Goal: Use online tool/utility: Utilize a website feature to perform a specific function

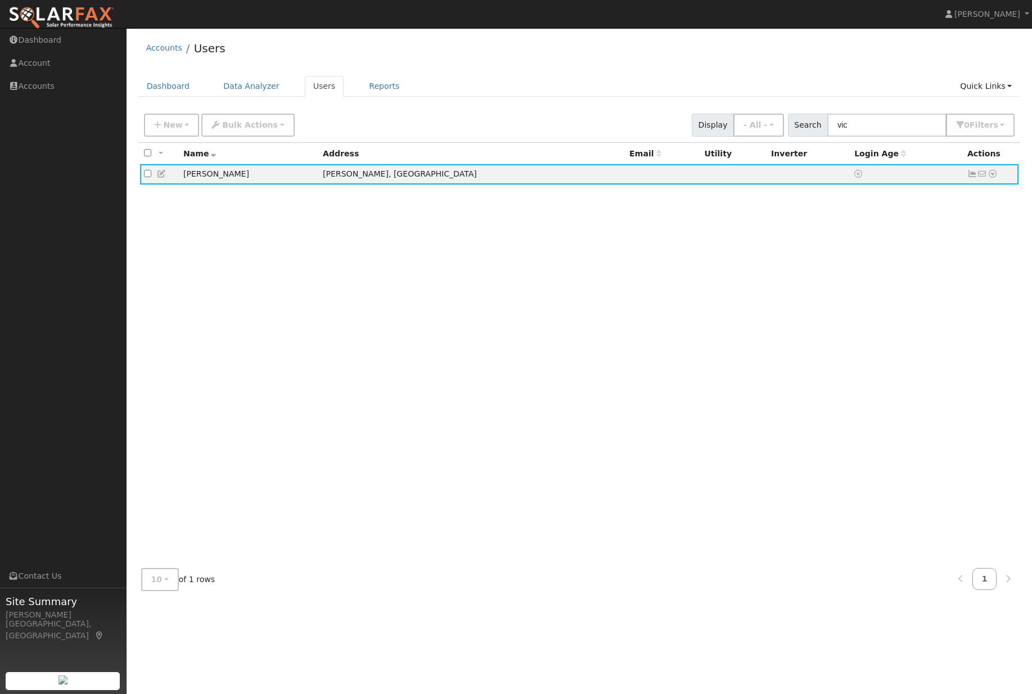
click at [994, 178] on icon at bounding box center [993, 174] width 10 height 8
click at [0, 0] on link "Scenario" at bounding box center [0, 0] width 0 height 0
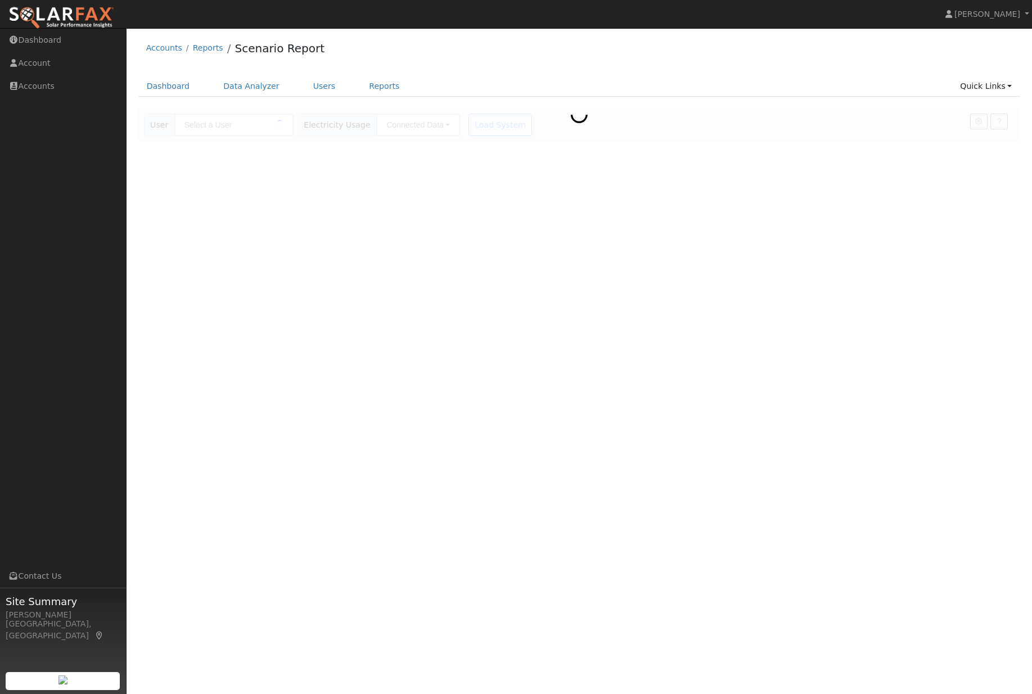
type input "[PERSON_NAME]"
type input "Pacific Gas & Electric"
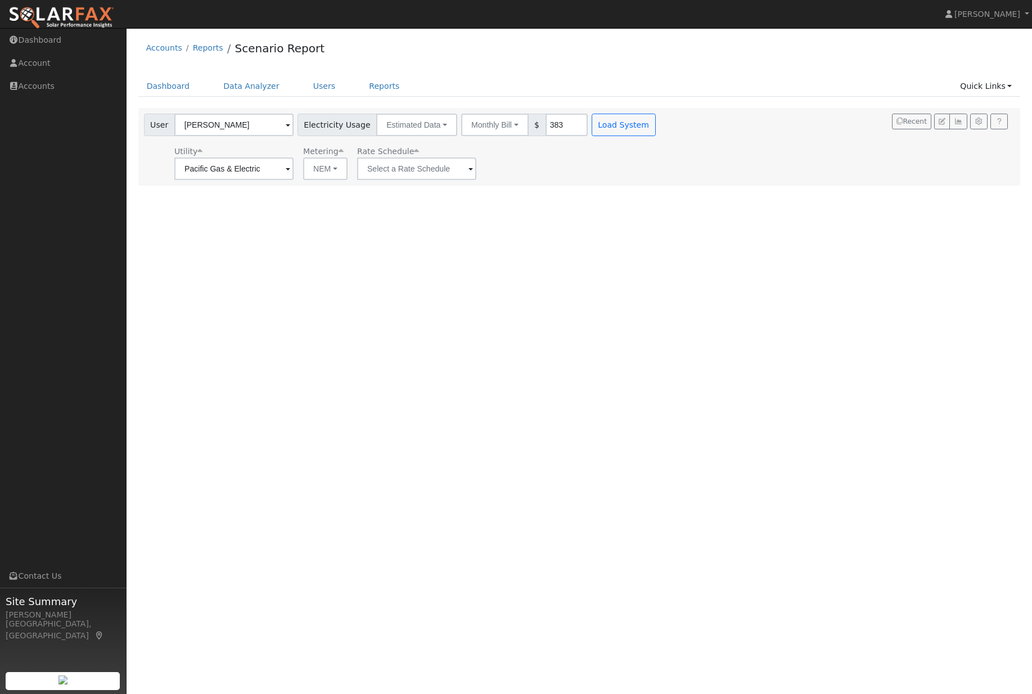
click at [614, 129] on button "Load System" at bounding box center [624, 125] width 64 height 23
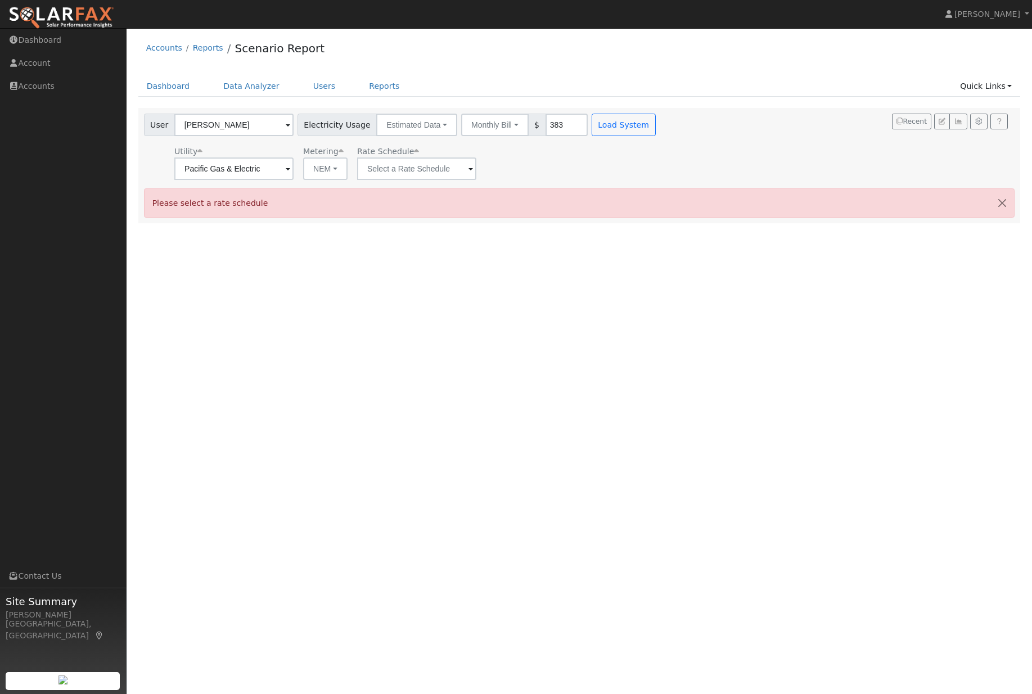
click at [479, 122] on button "Monthly Bill" at bounding box center [495, 125] width 68 height 23
click at [303, 180] on button "NEM" at bounding box center [325, 169] width 44 height 23
click at [294, 172] on input "text" at bounding box center [233, 169] width 119 height 23
click at [294, 169] on input "text" at bounding box center [233, 169] width 119 height 23
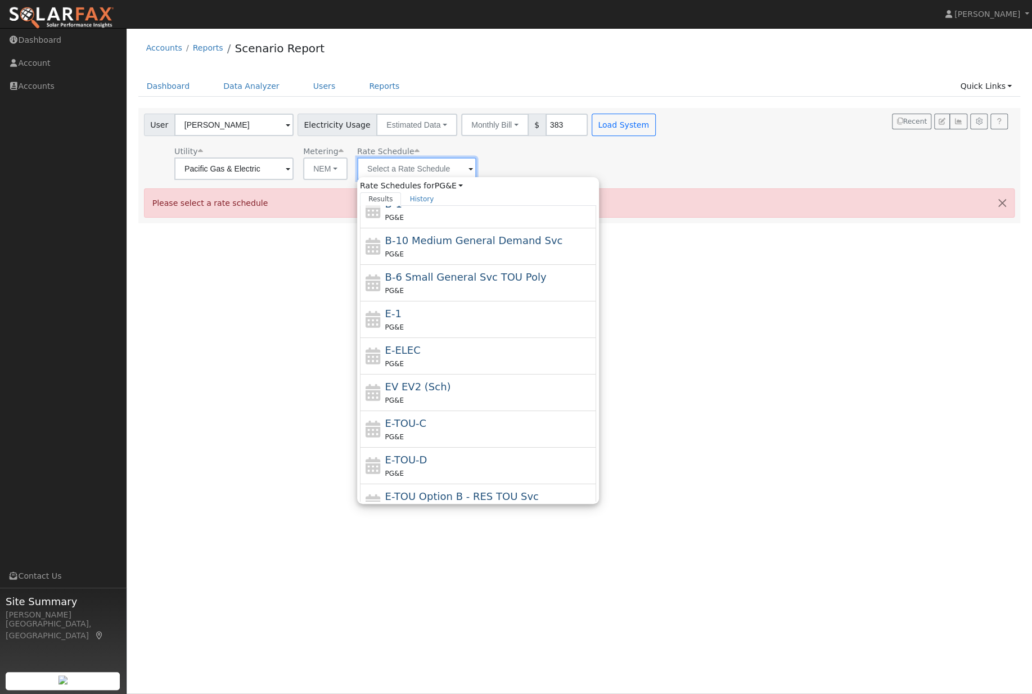
scroll to position [78, 0]
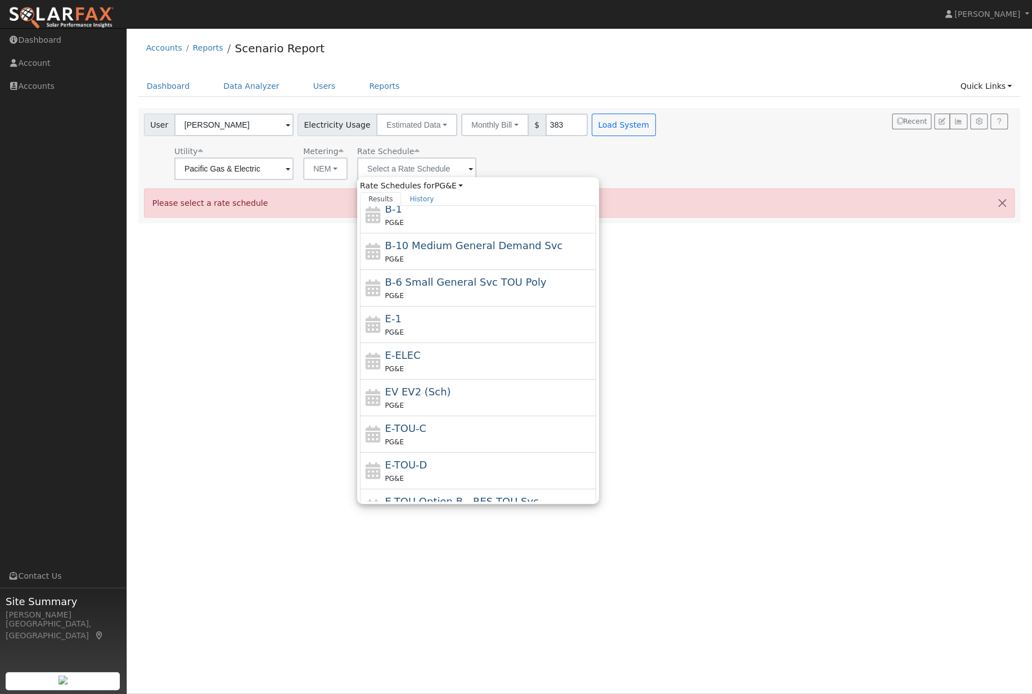
click at [438, 217] on div "B-1 PG&E" at bounding box center [489, 214] width 209 height 27
type input "B-1"
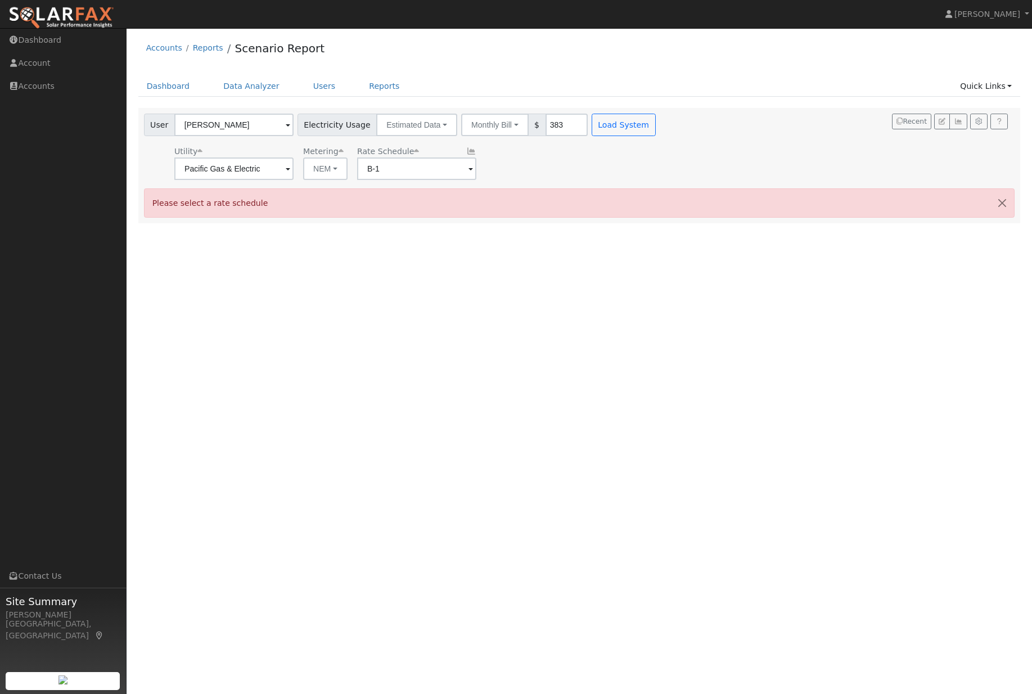
click at [630, 126] on button "Load System" at bounding box center [624, 125] width 64 height 23
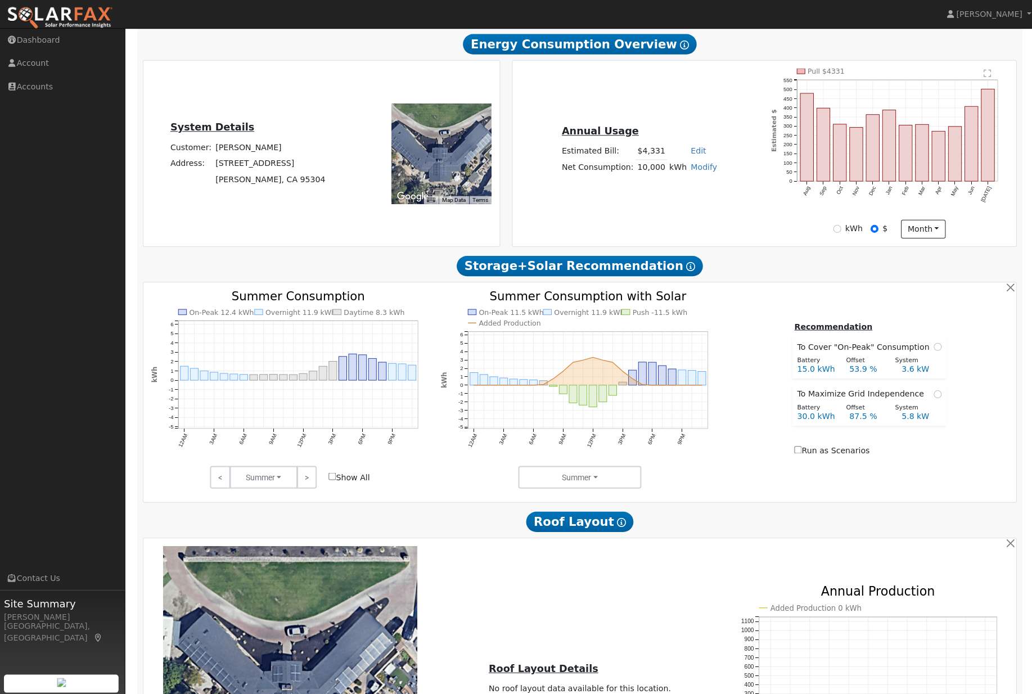
scroll to position [188, 0]
